Goal: Download file/media

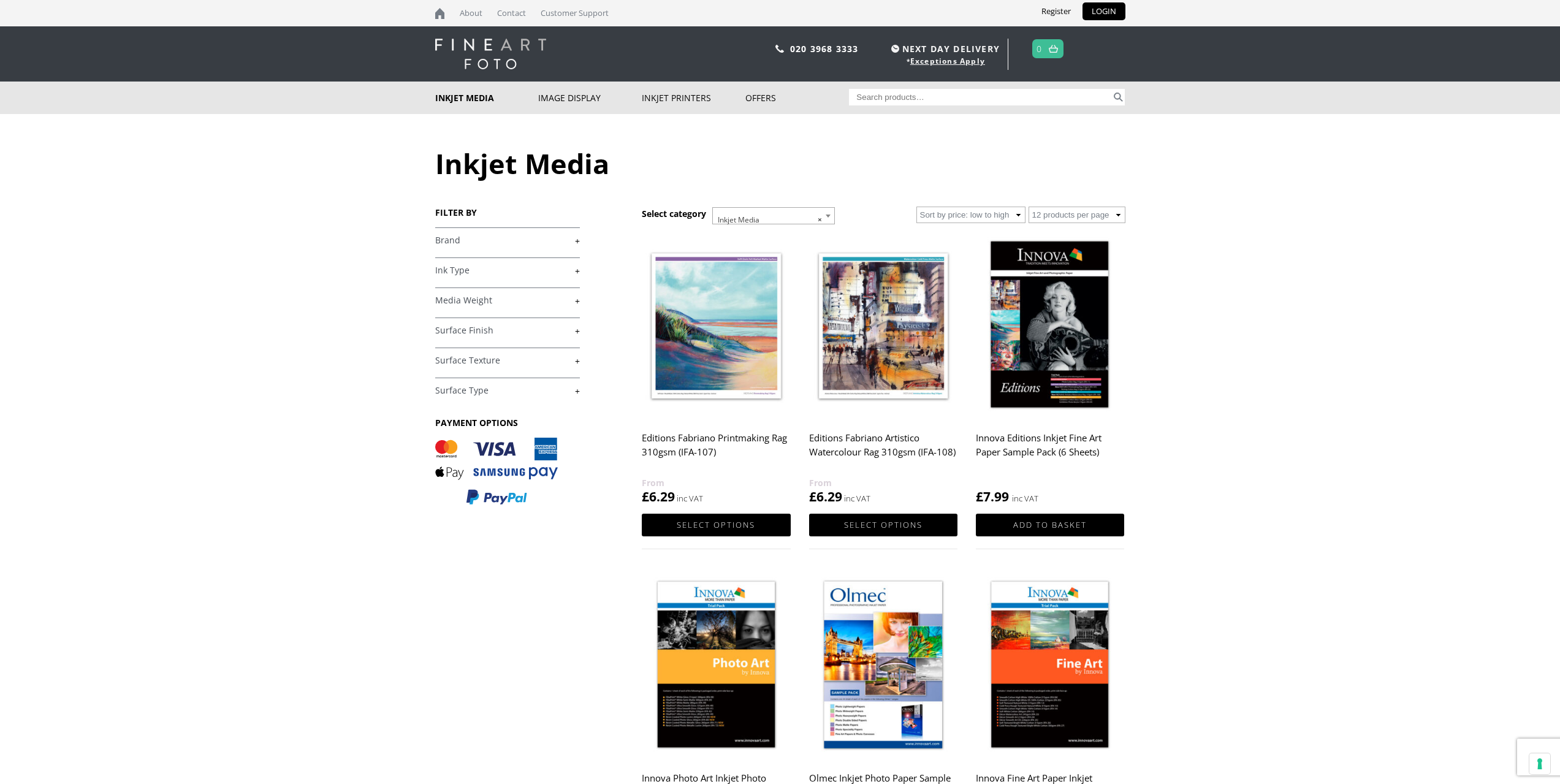
click at [497, 386] on link "+" at bounding box center [507, 391] width 145 height 12
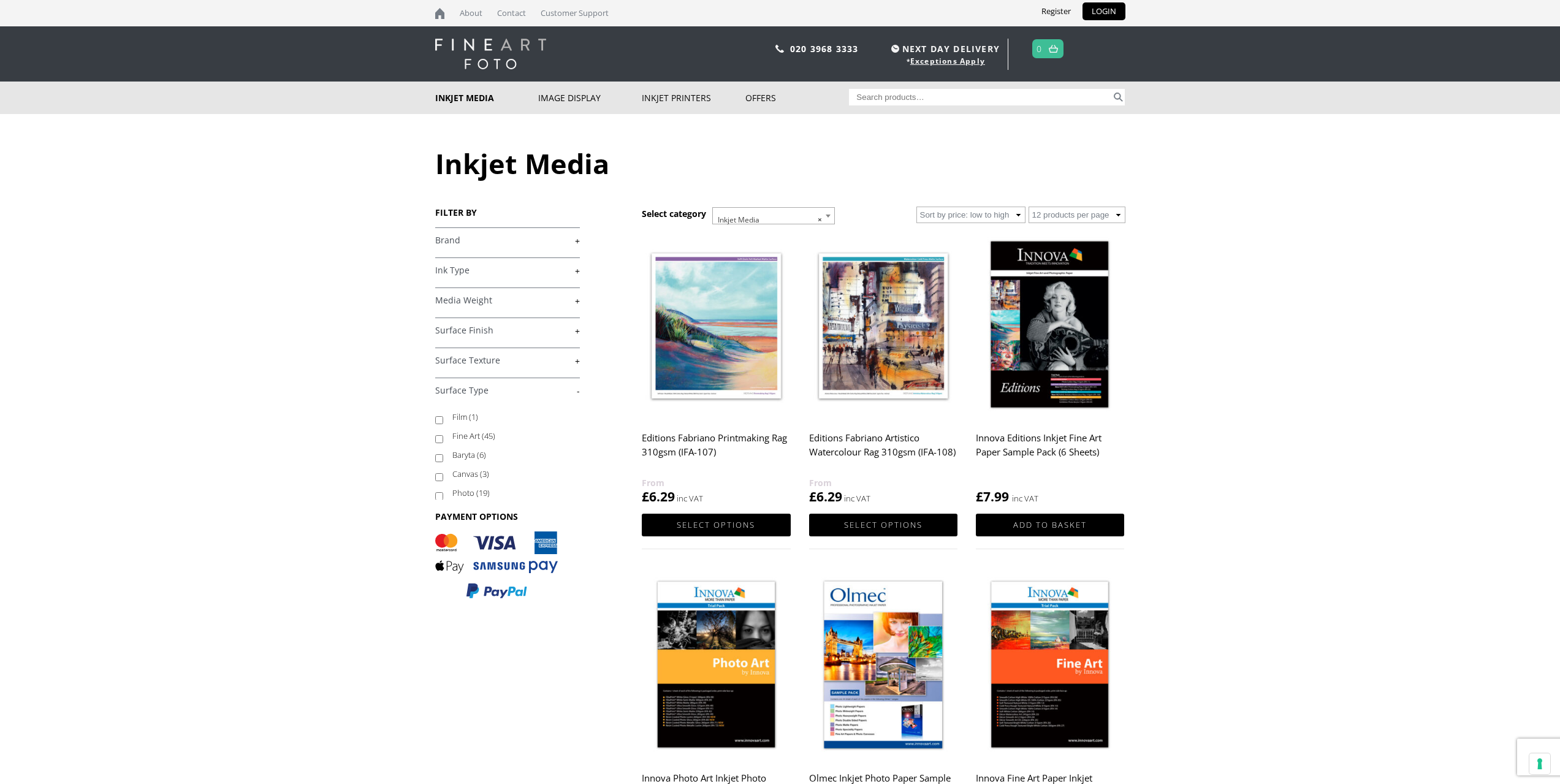
click at [502, 279] on h4 "Ink Type +" at bounding box center [507, 269] width 145 height 24
click at [570, 269] on link "+" at bounding box center [507, 270] width 145 height 12
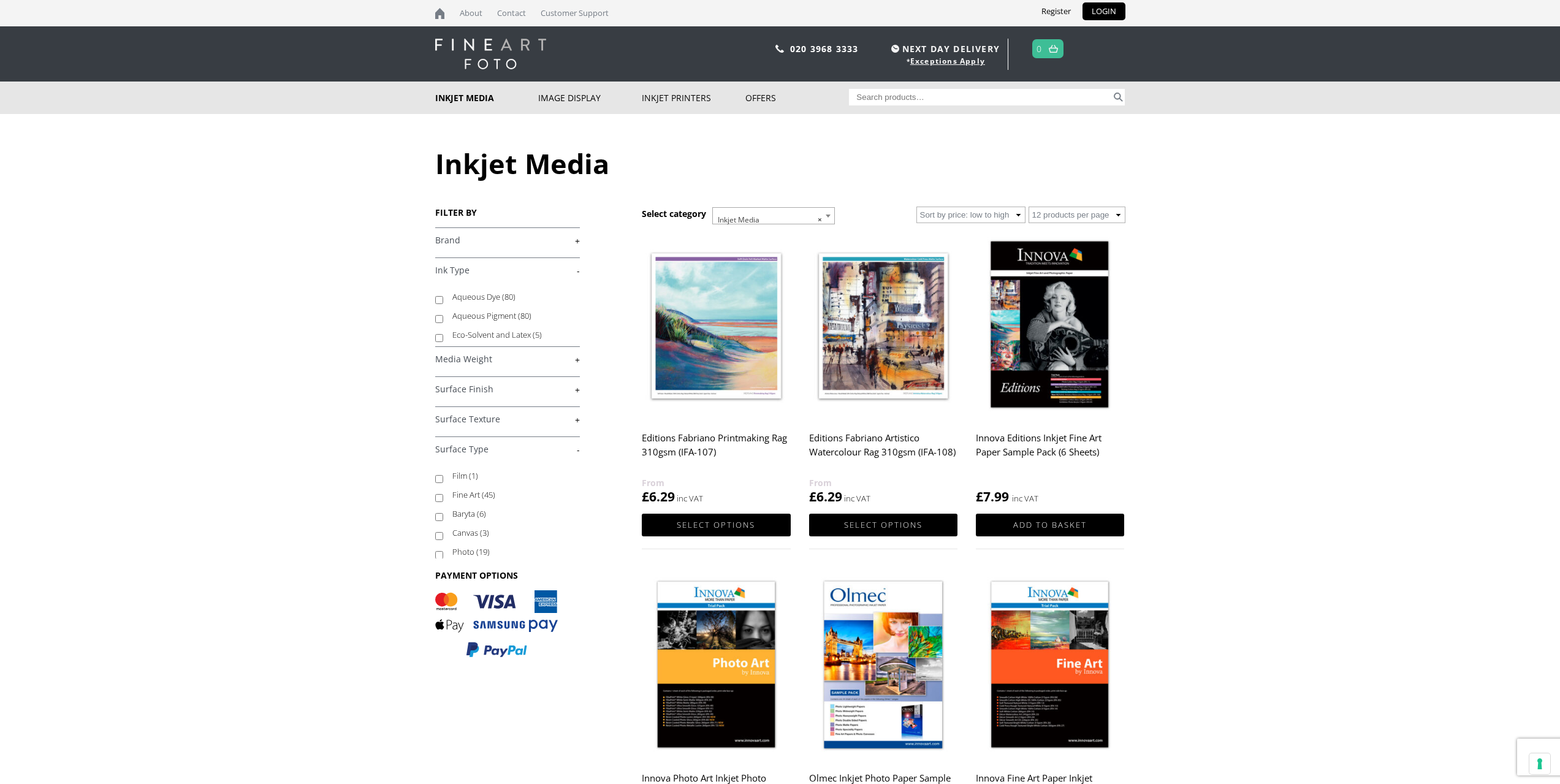
click at [568, 242] on link "+" at bounding box center [507, 240] width 145 height 12
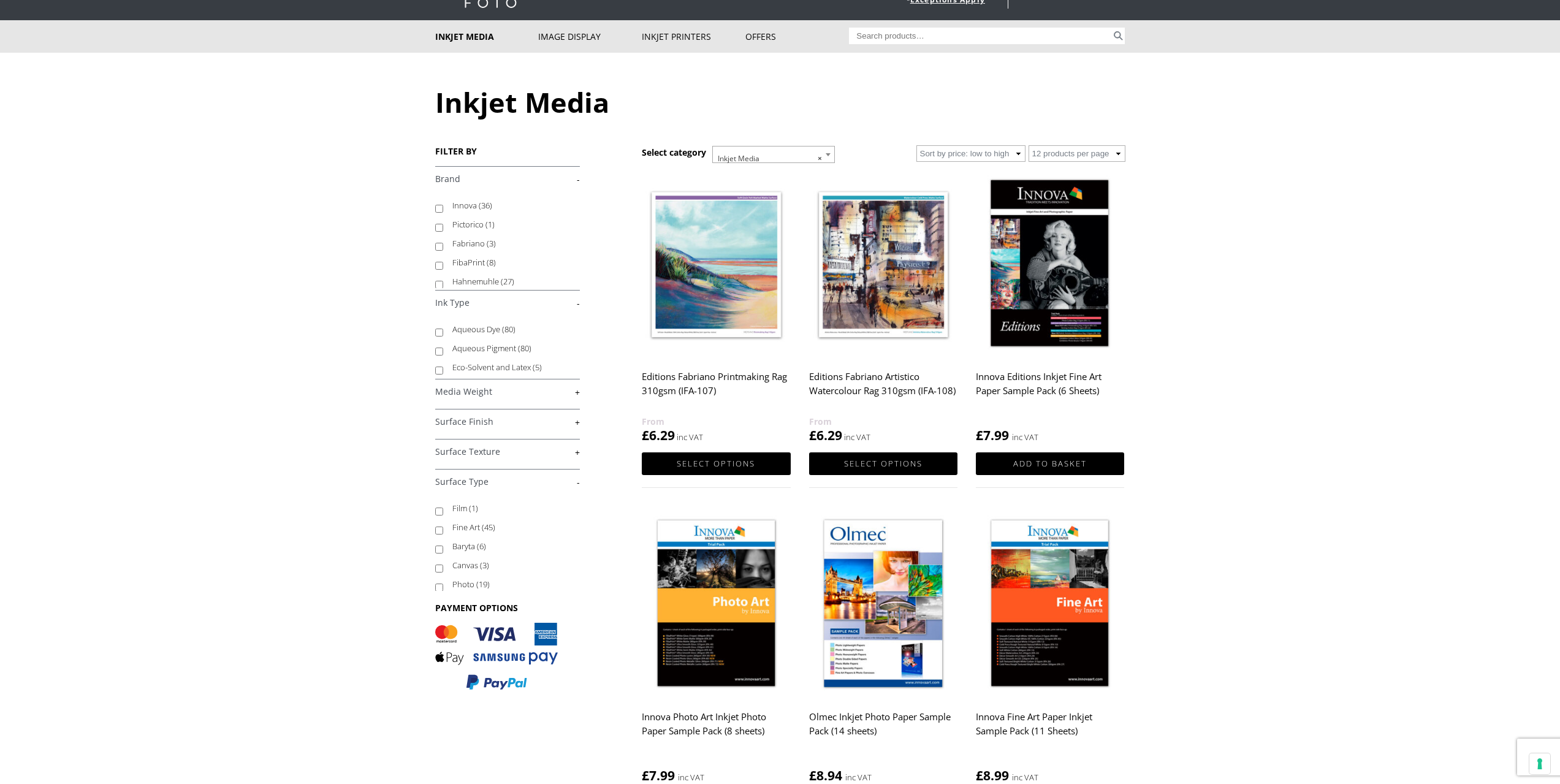
click at [475, 204] on label "Innova (36)" at bounding box center [510, 205] width 116 height 19
click at [443, 205] on input "Innova (36)" at bounding box center [439, 209] width 8 height 8
checkbox input "true"
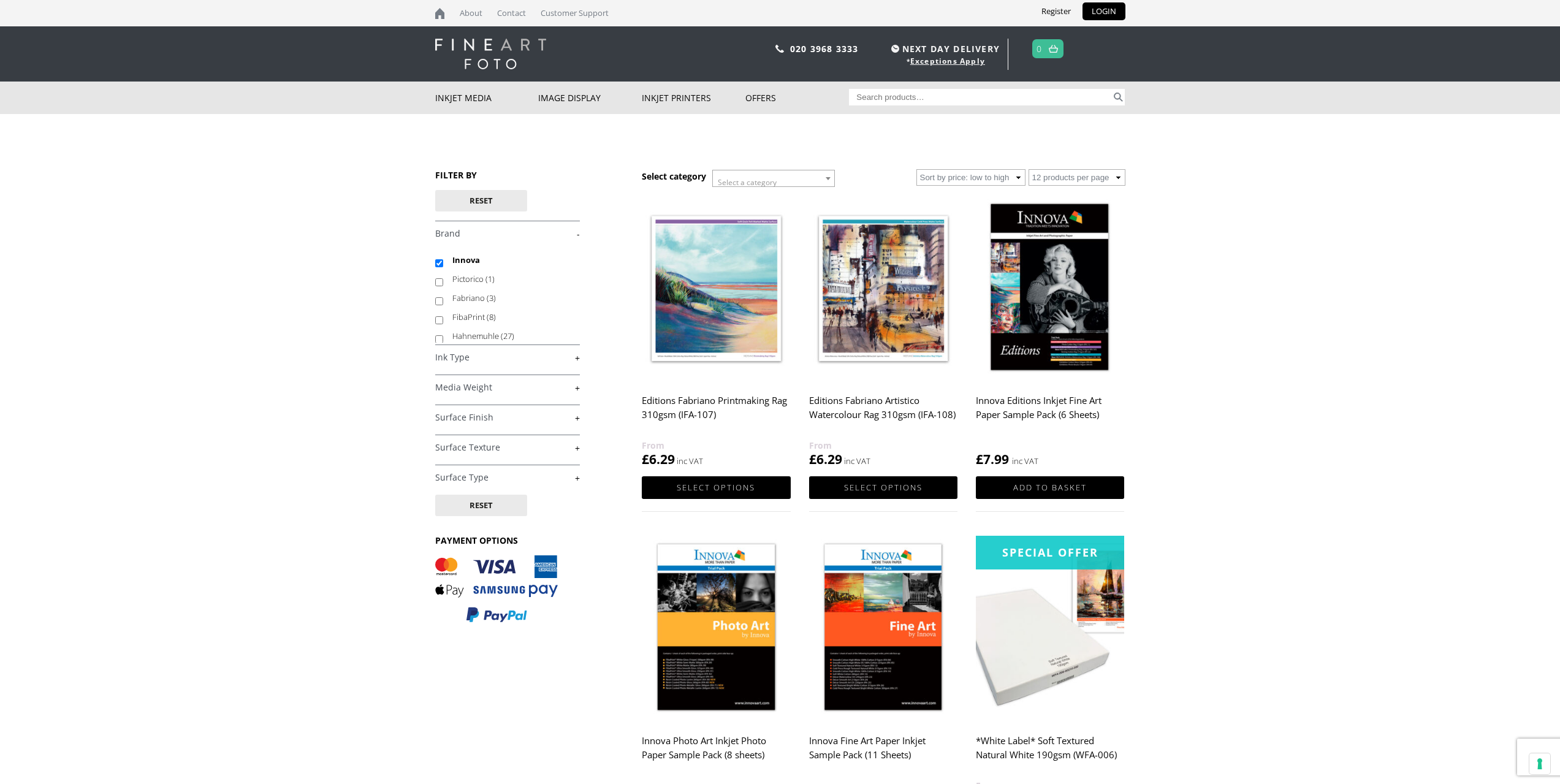
click at [573, 390] on link "+" at bounding box center [507, 387] width 145 height 12
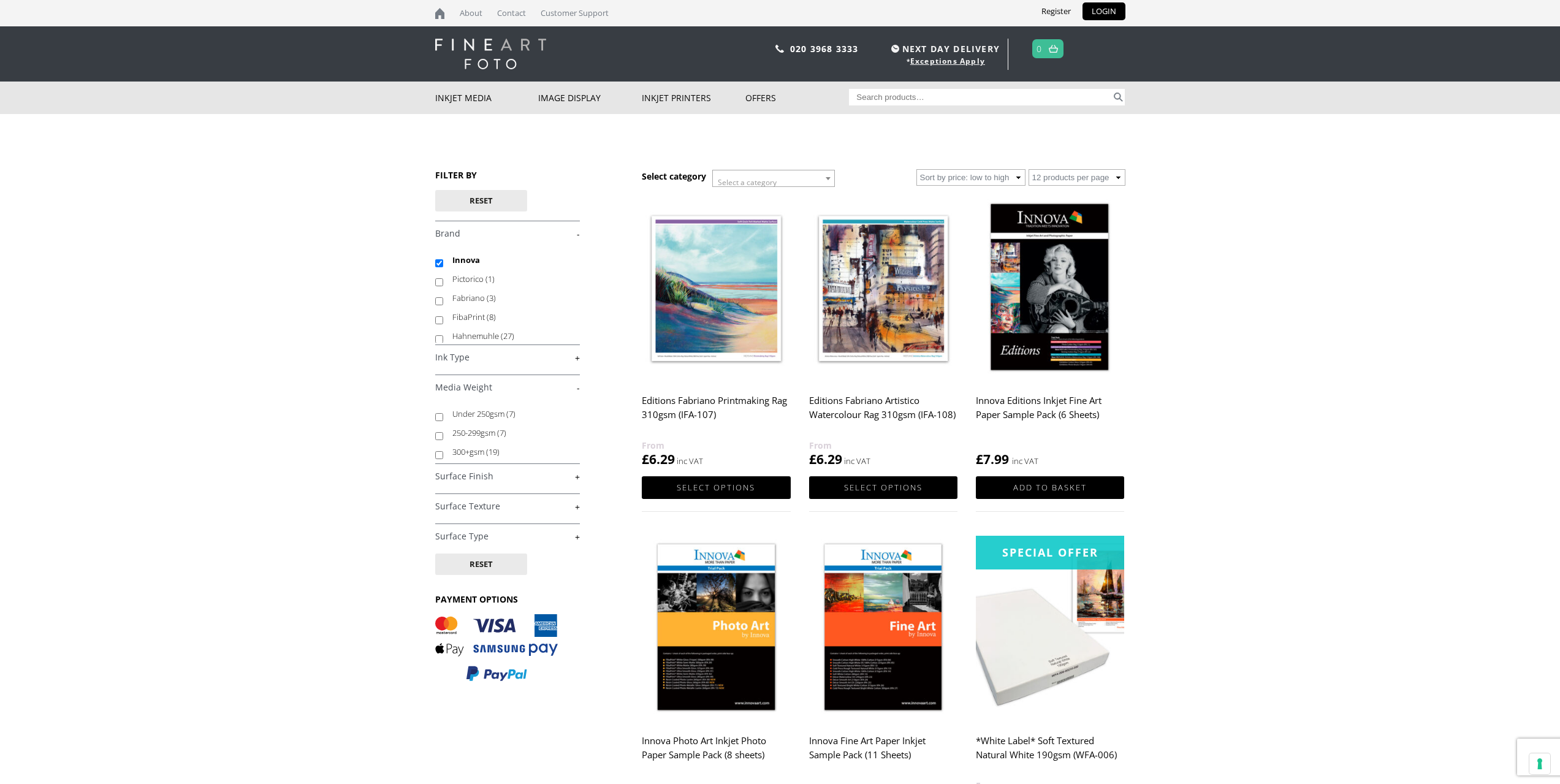
click at [581, 478] on div "FILTER BY Reset £ 0.00 - £ 25.00 (19) £ 25.00 - £ 74.99 (28) £" at bounding box center [538, 431] width 207 height 525
click at [578, 478] on link "+" at bounding box center [507, 476] width 145 height 12
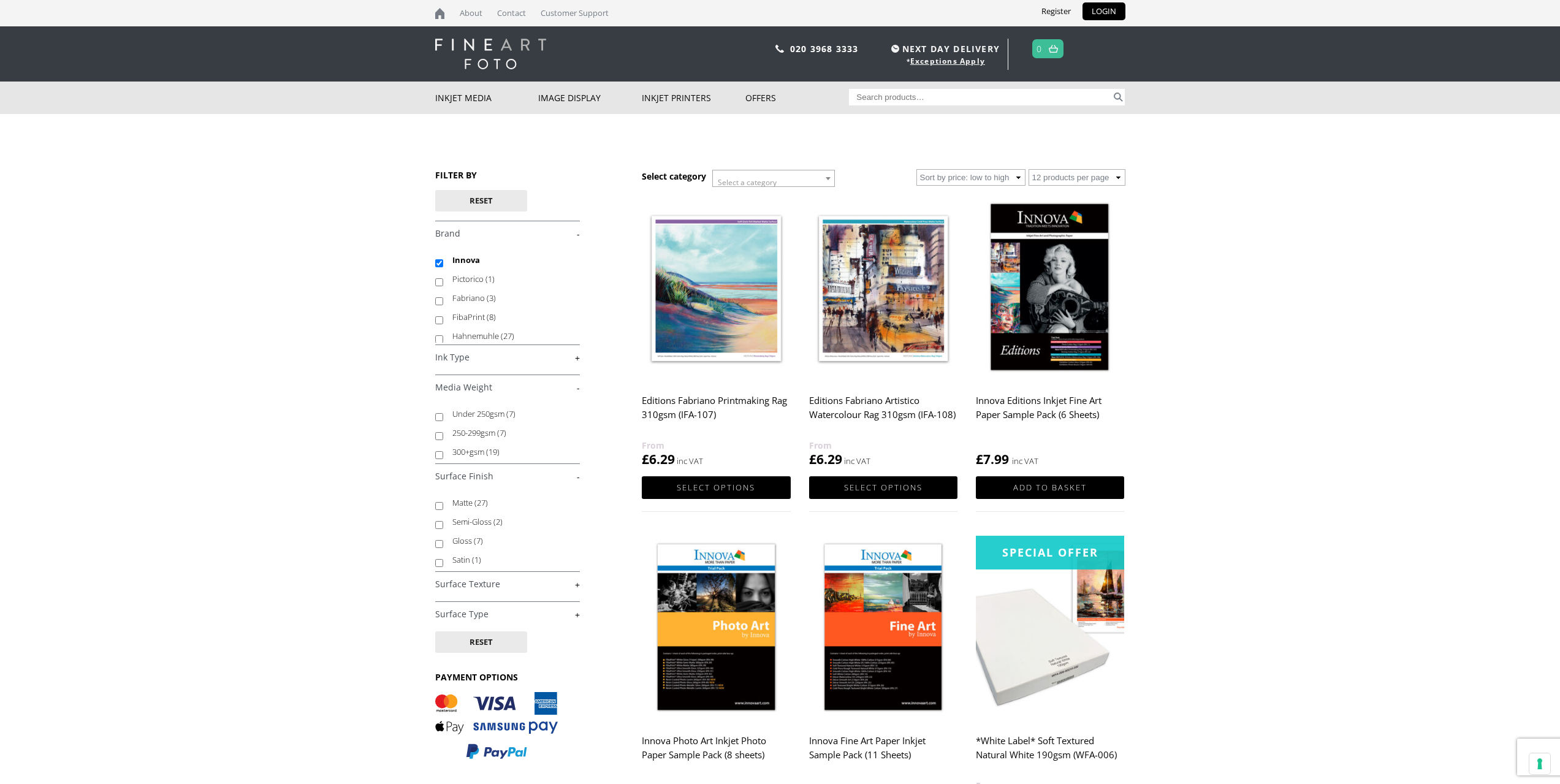
click at [577, 614] on link "+" at bounding box center [507, 614] width 145 height 12
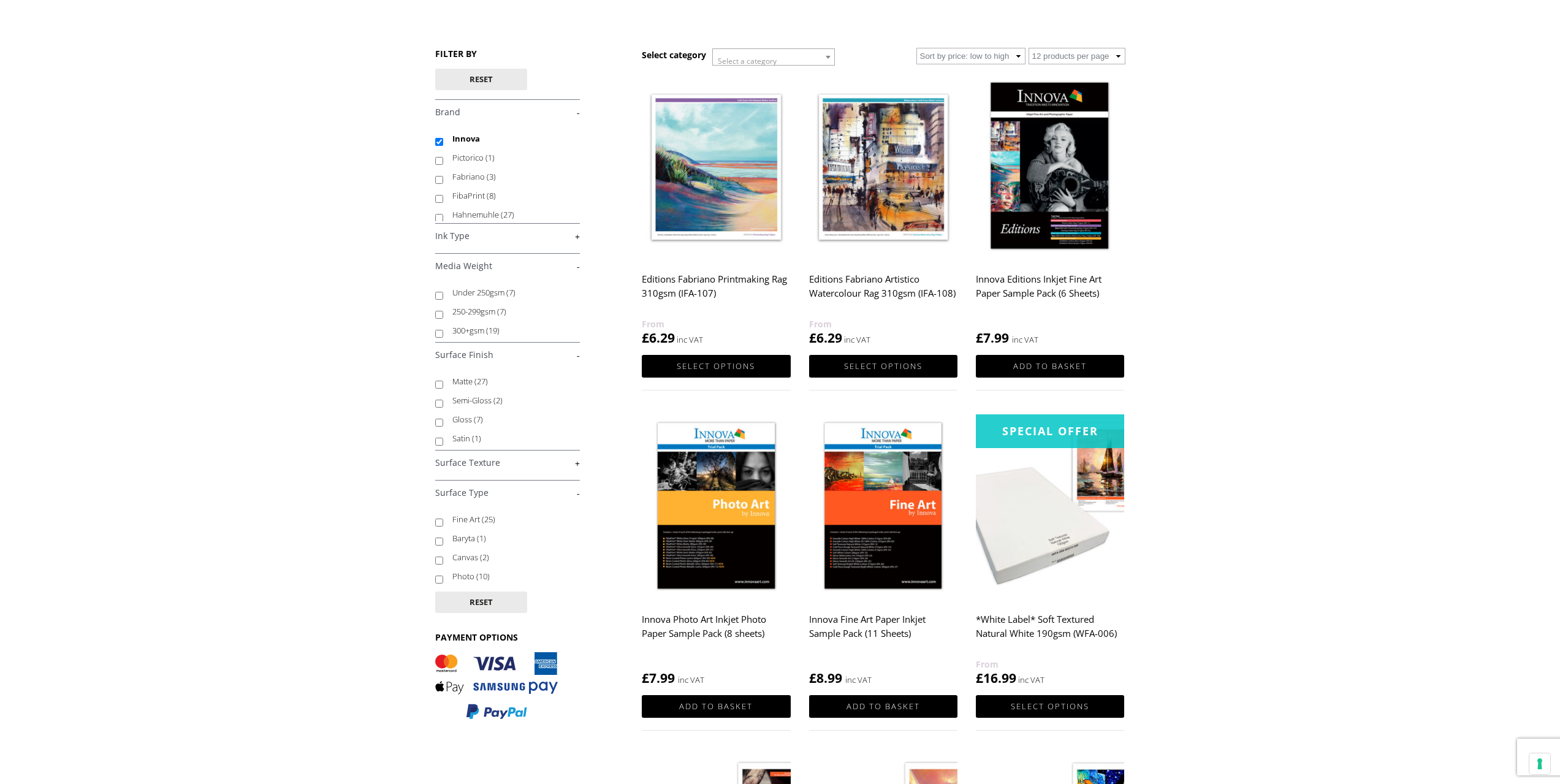
scroll to position [122, 0]
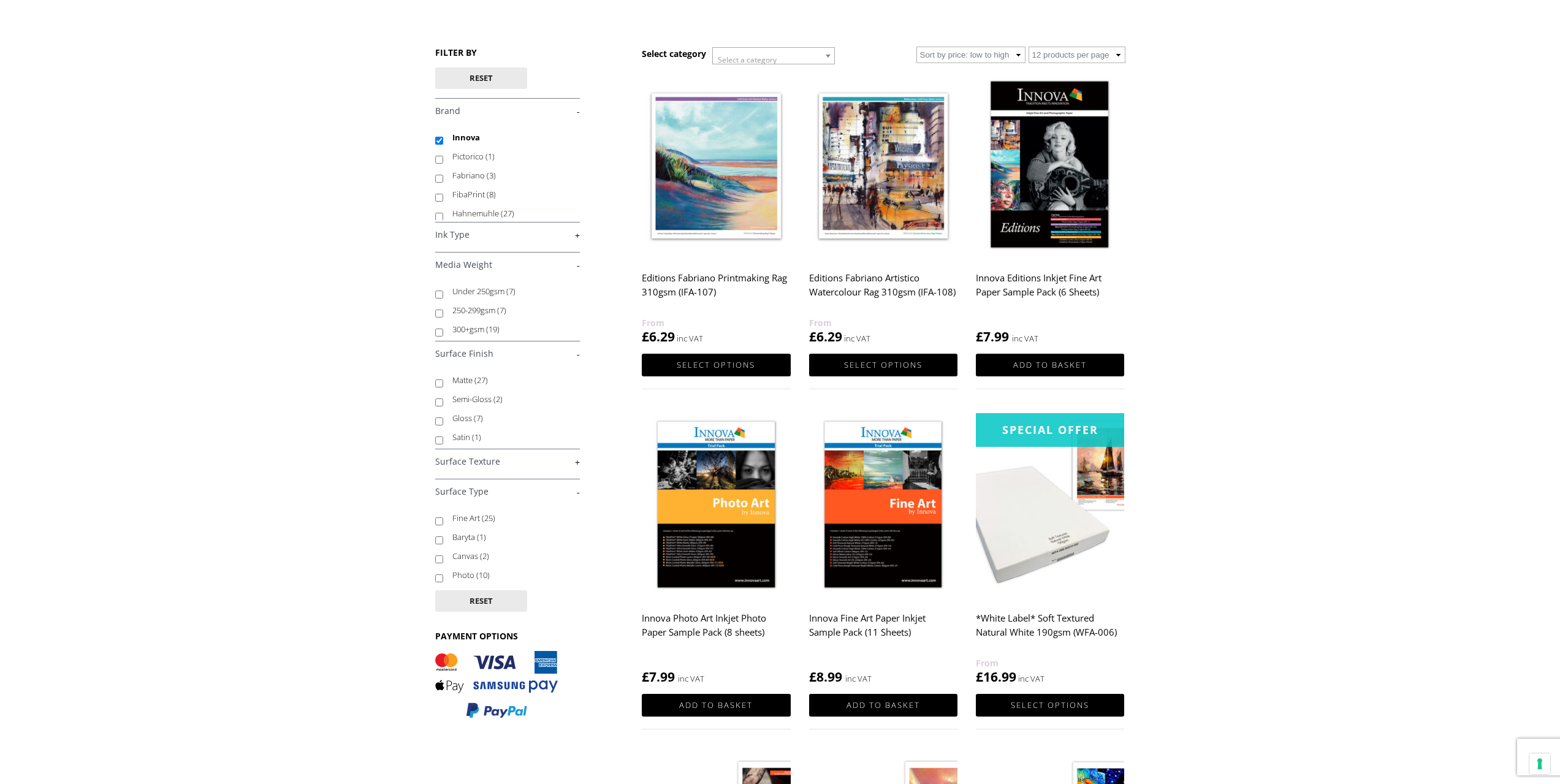
click at [441, 579] on input "Photo (10)" at bounding box center [439, 579] width 8 height 8
checkbox input "true"
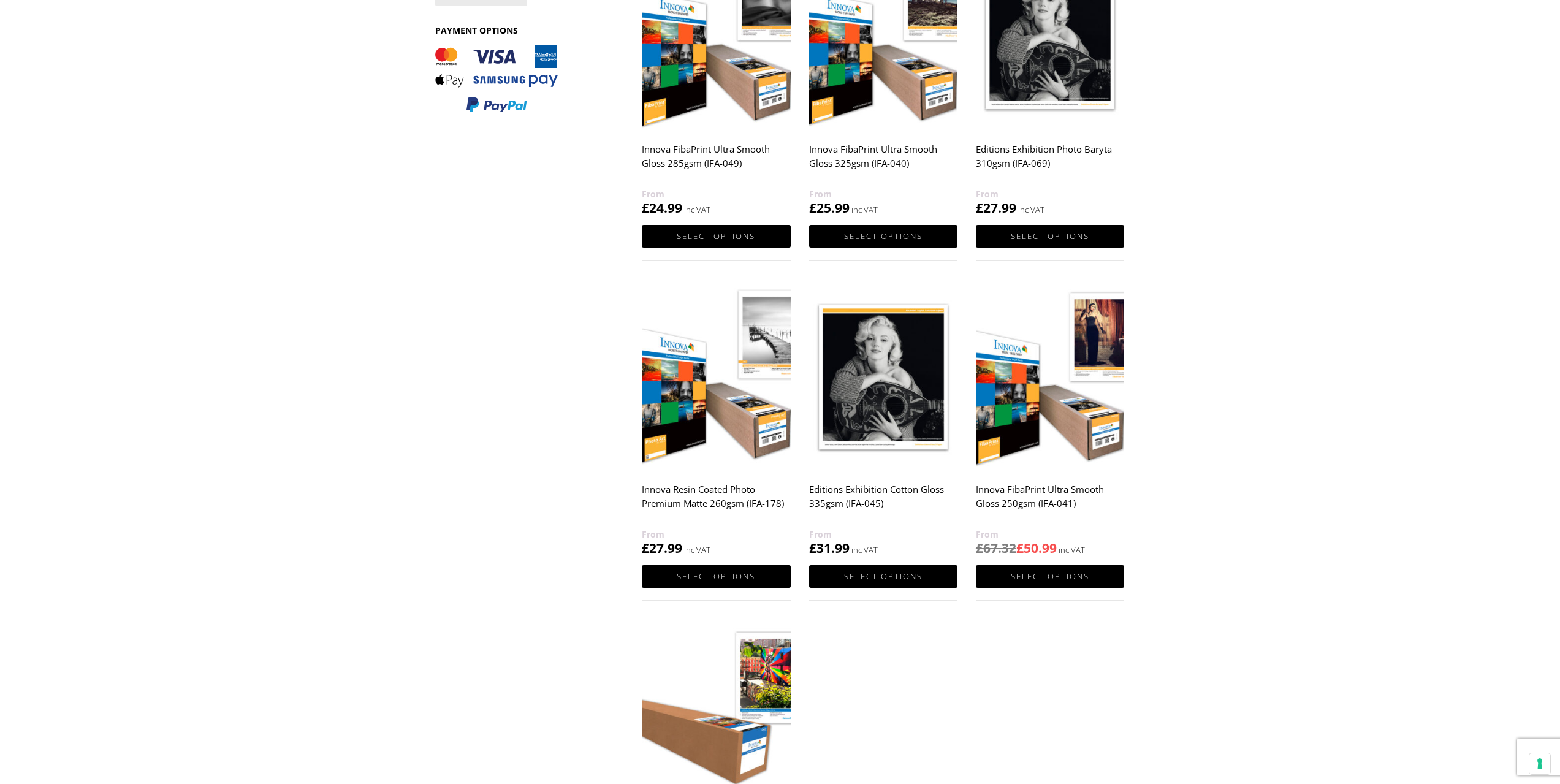
scroll to position [613, 0]
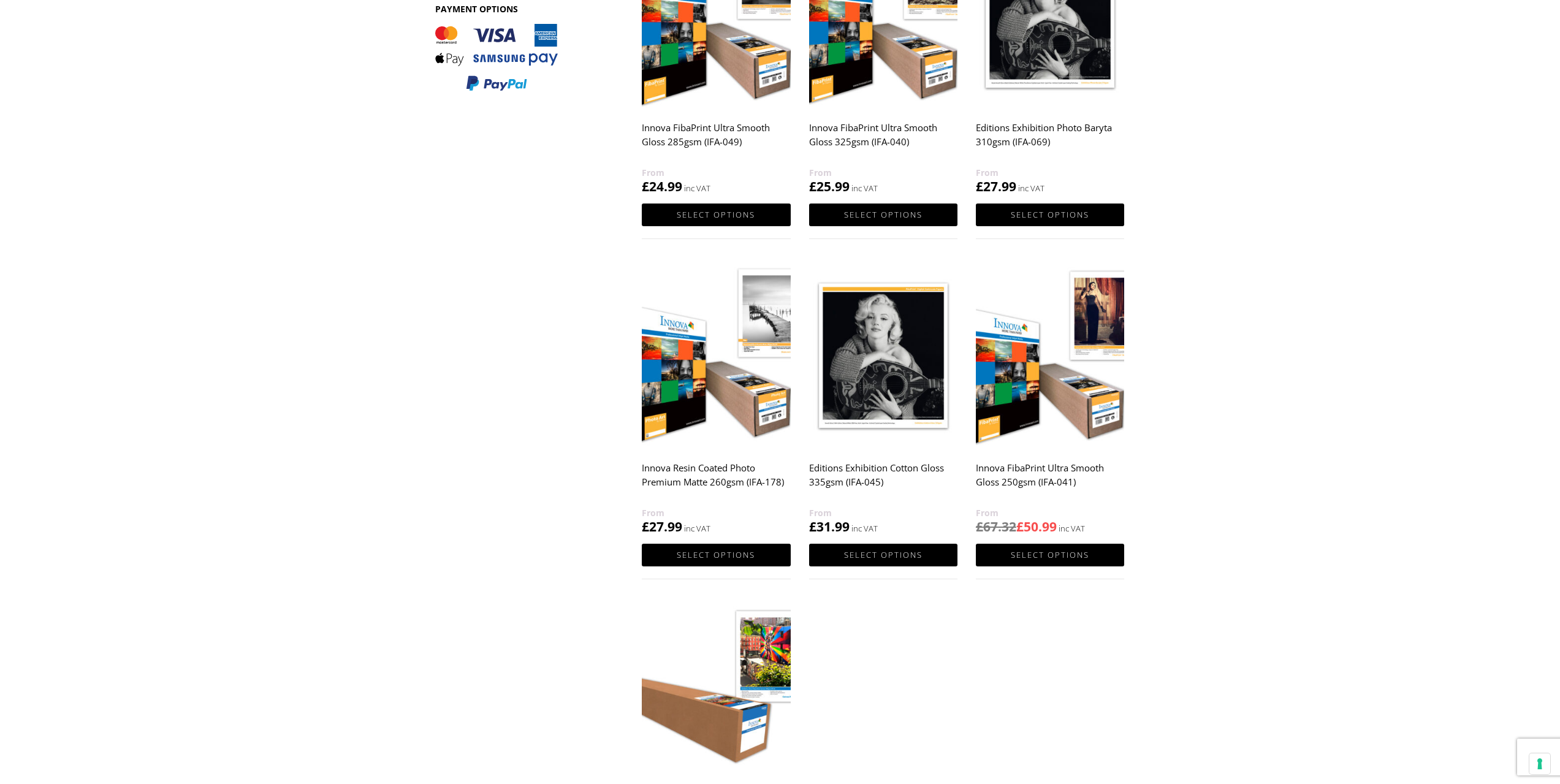
click at [740, 432] on img at bounding box center [716, 355] width 148 height 185
click at [753, 416] on img at bounding box center [716, 355] width 148 height 185
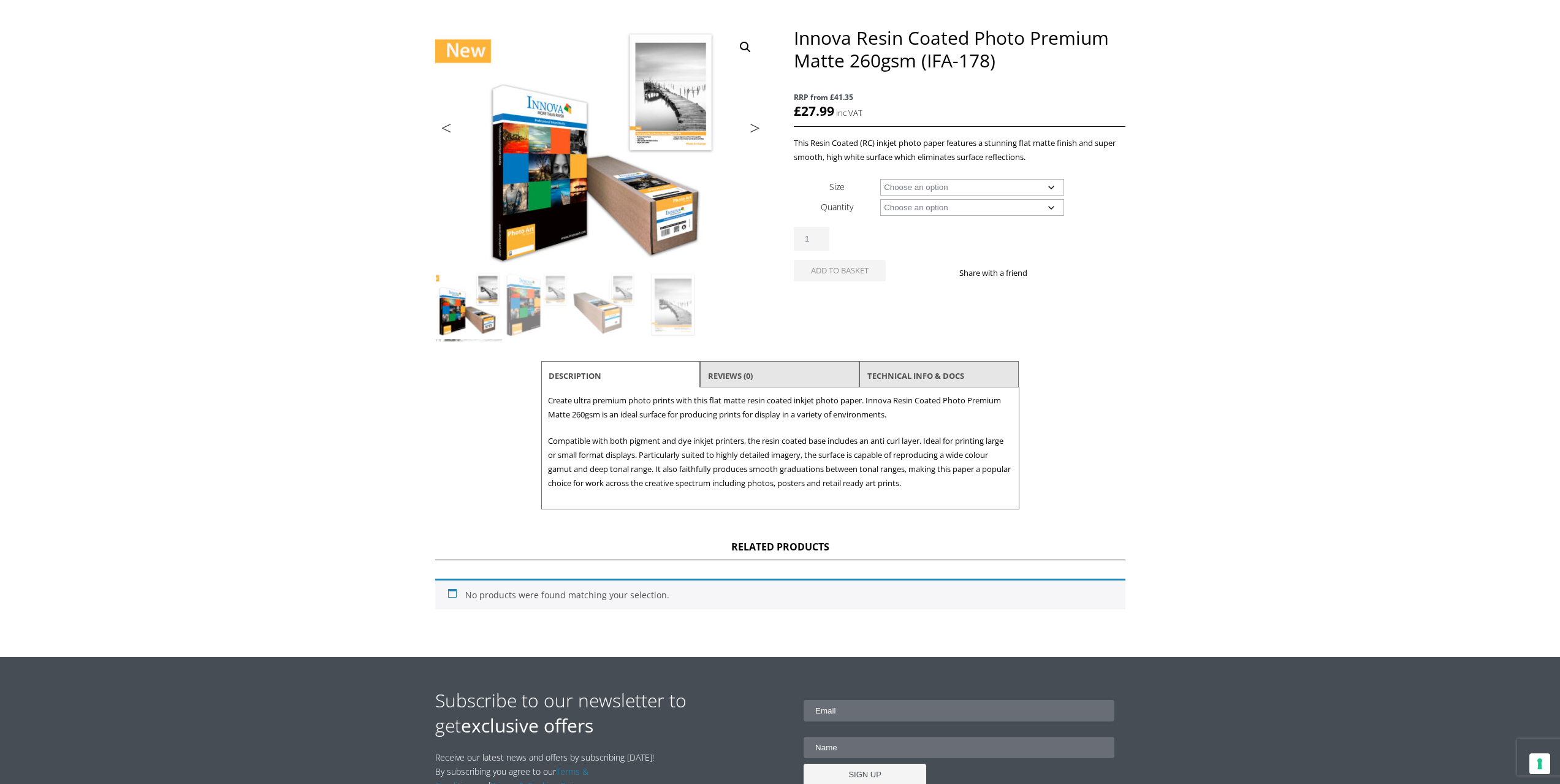
scroll to position [122, 0]
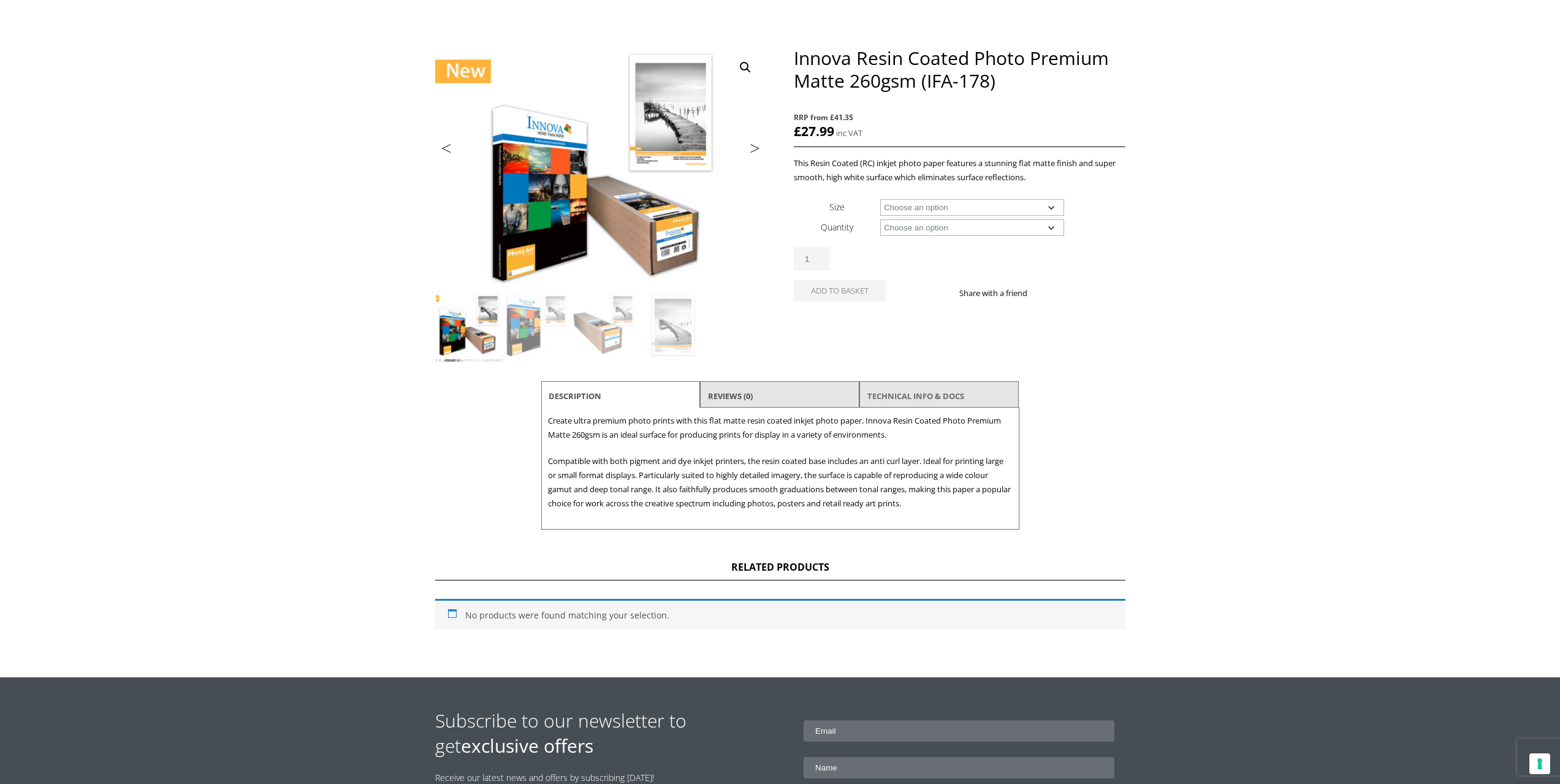
click at [933, 400] on link "TECHNICAL INFO & DOCS" at bounding box center [916, 396] width 96 height 22
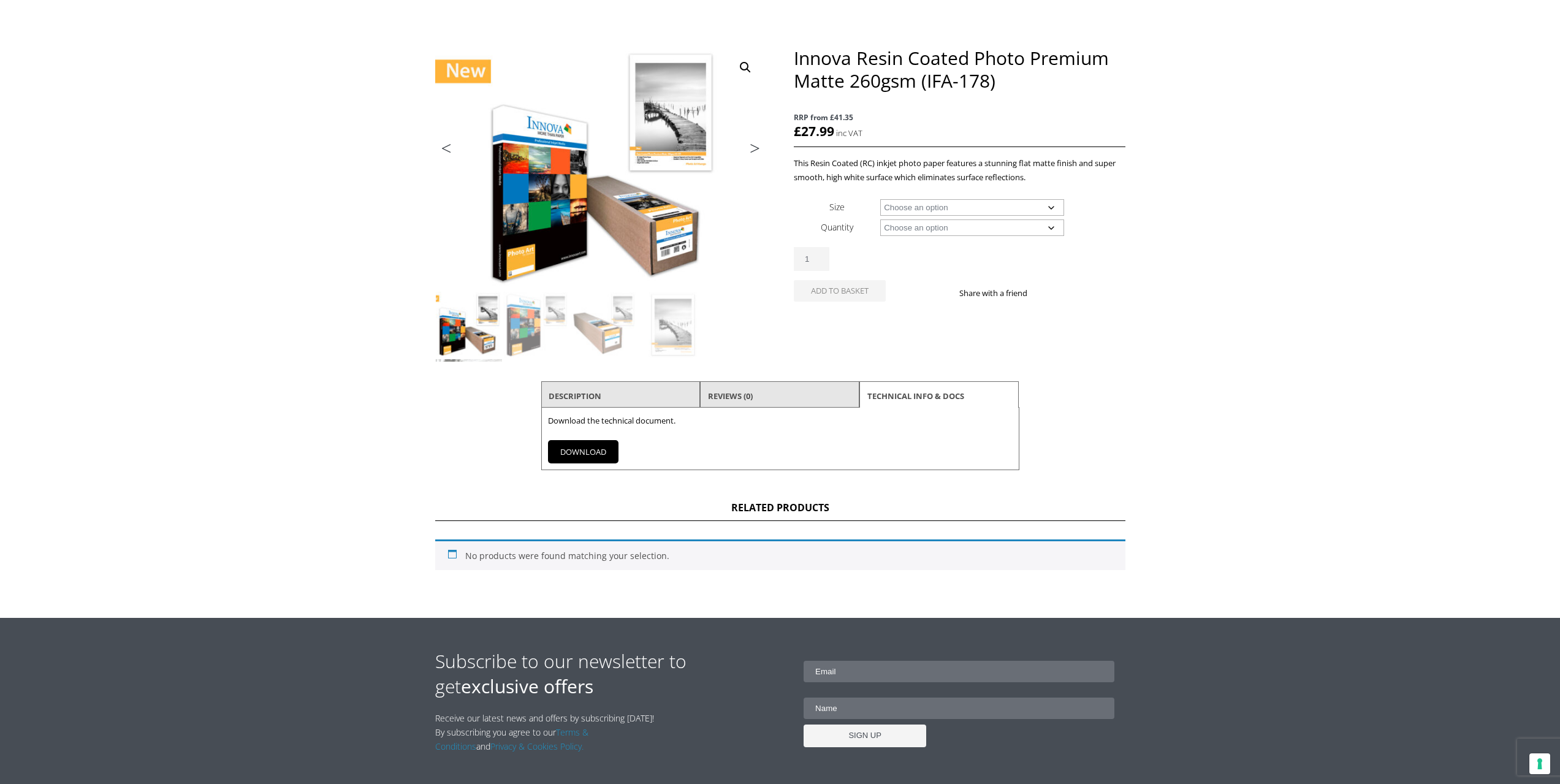
click at [573, 451] on link "DOWNLOAD" at bounding box center [583, 451] width 71 height 23
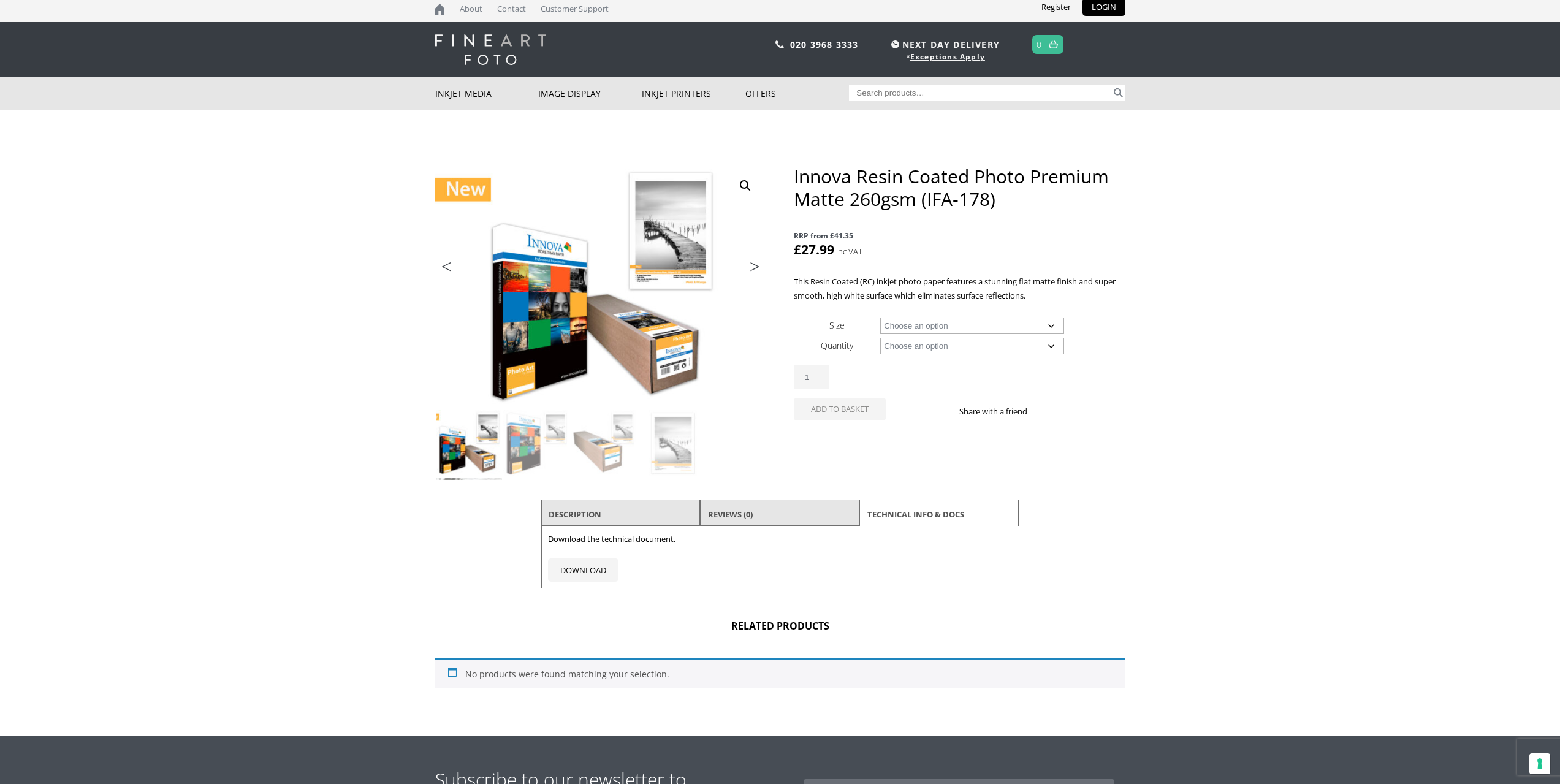
scroll to position [0, 0]
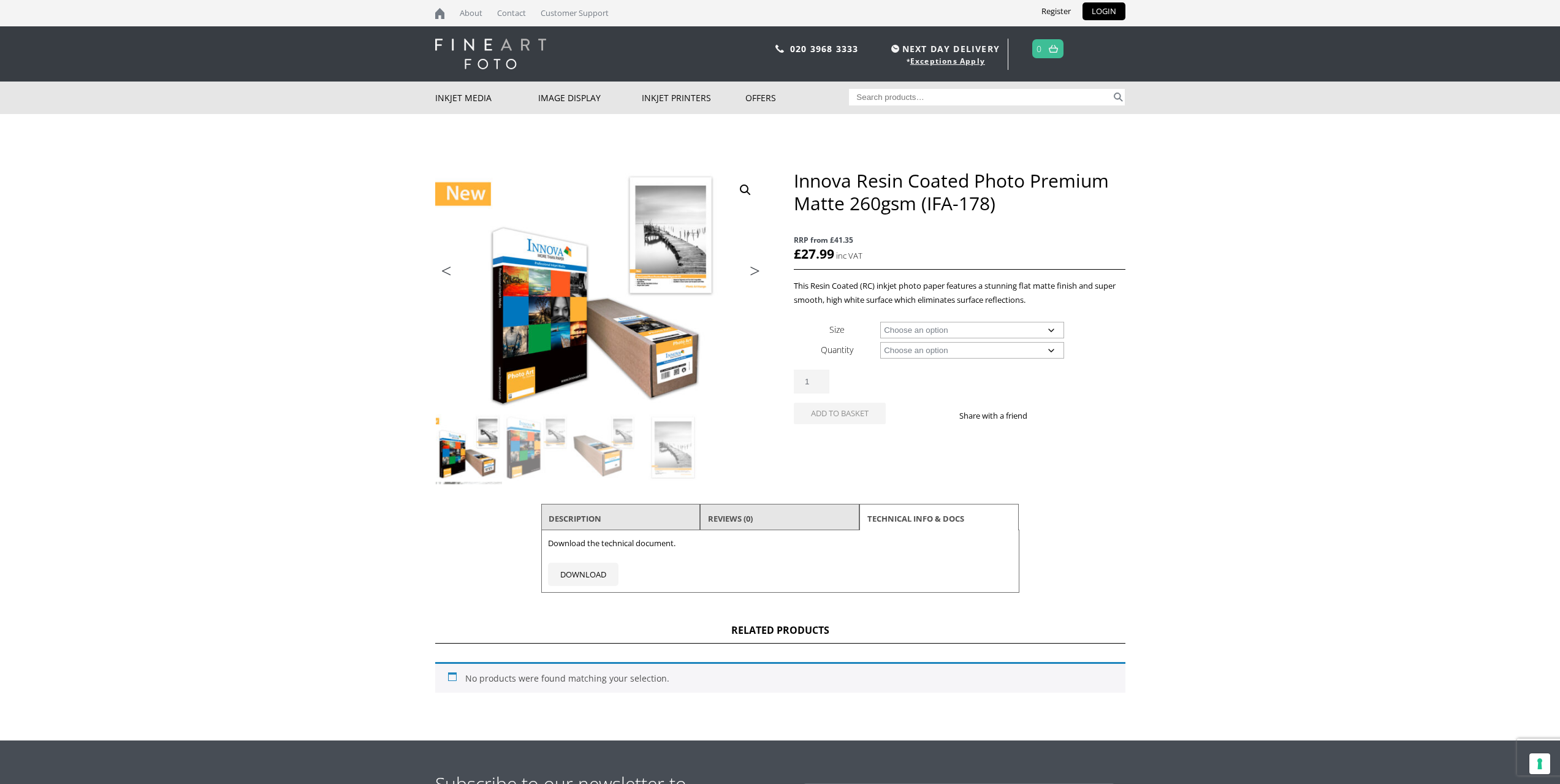
drag, startPoint x: 1351, startPoint y: 505, endPoint x: 1355, endPoint y: 491, distance: 14.6
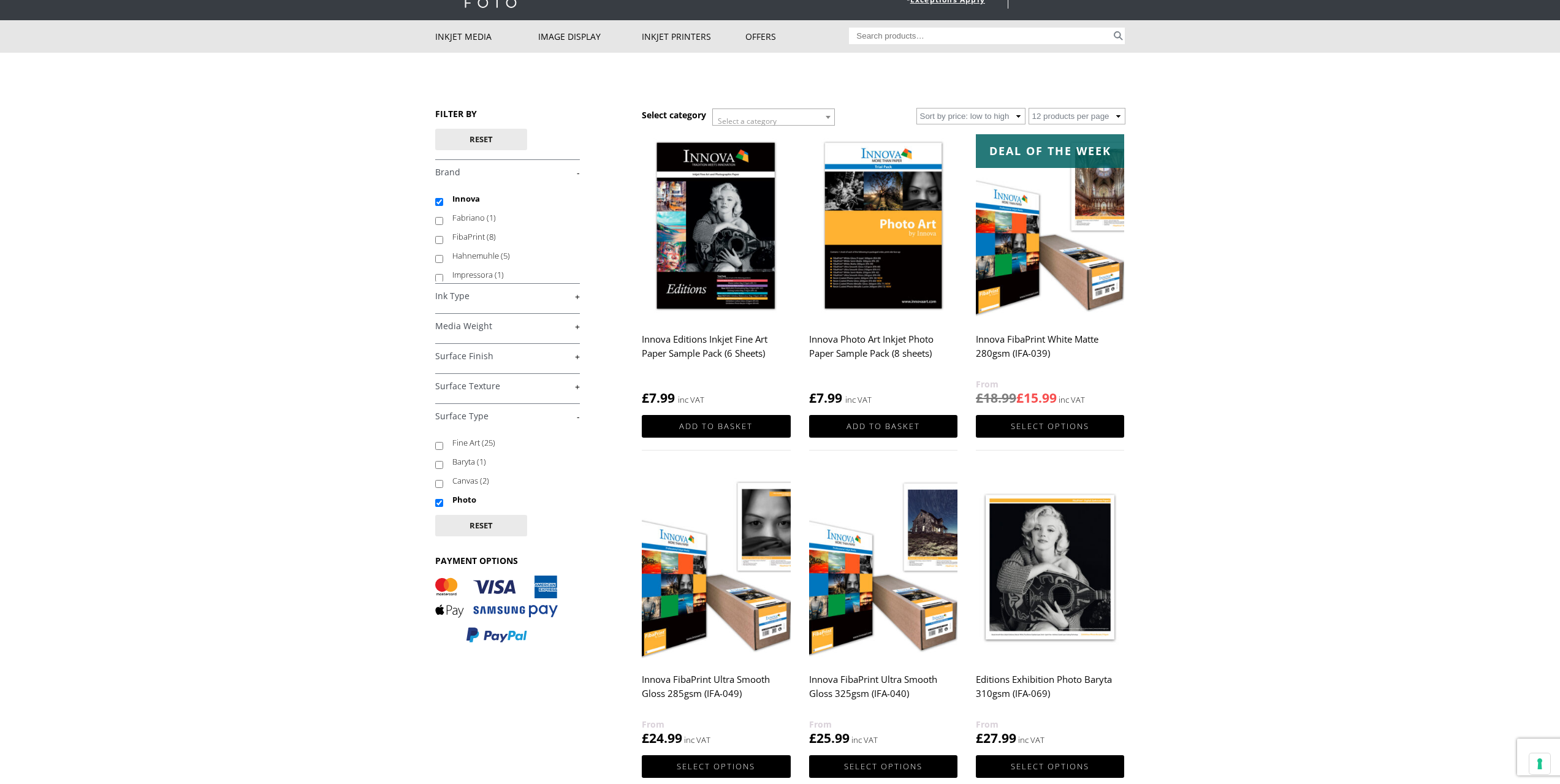
scroll to position [122, 0]
